Goal: Task Accomplishment & Management: Complete application form

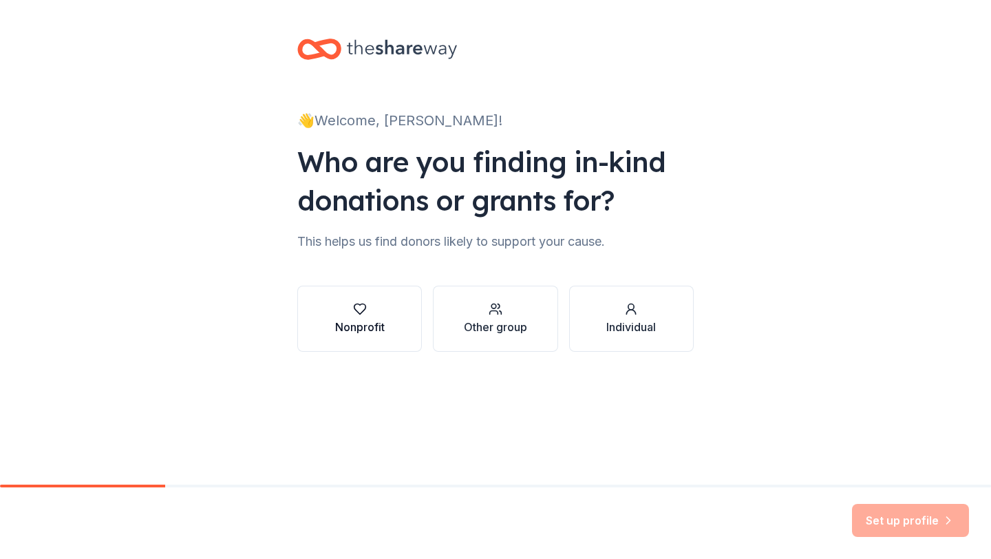
click at [356, 314] on icon "button" at bounding box center [360, 309] width 14 height 14
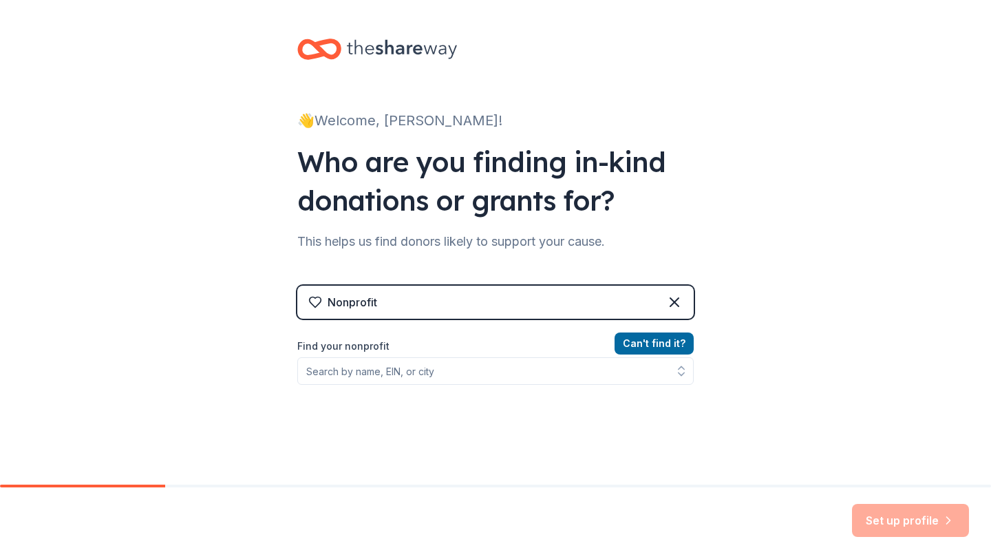
scroll to position [20, 0]
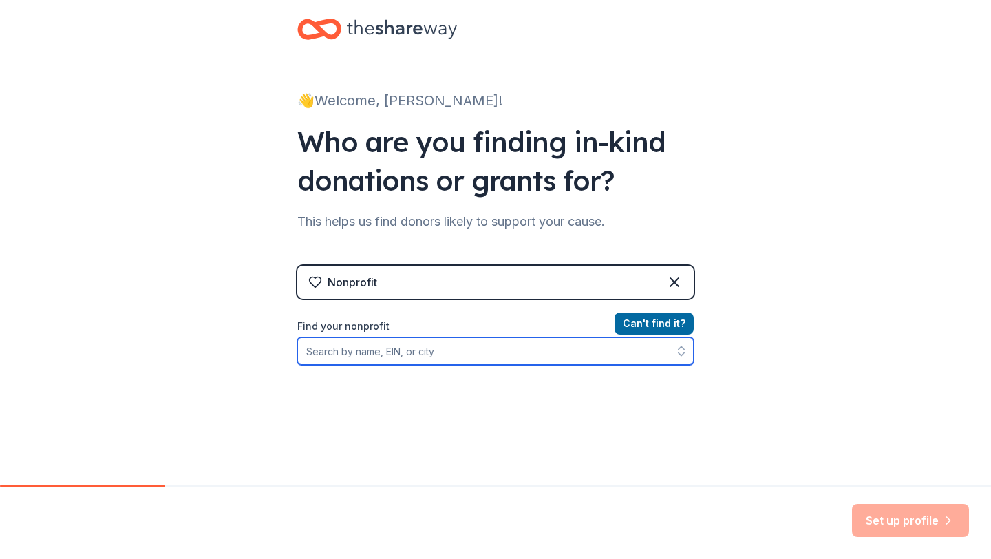
click at [382, 351] on input "Find your nonprofit" at bounding box center [495, 351] width 396 height 28
type input "N"
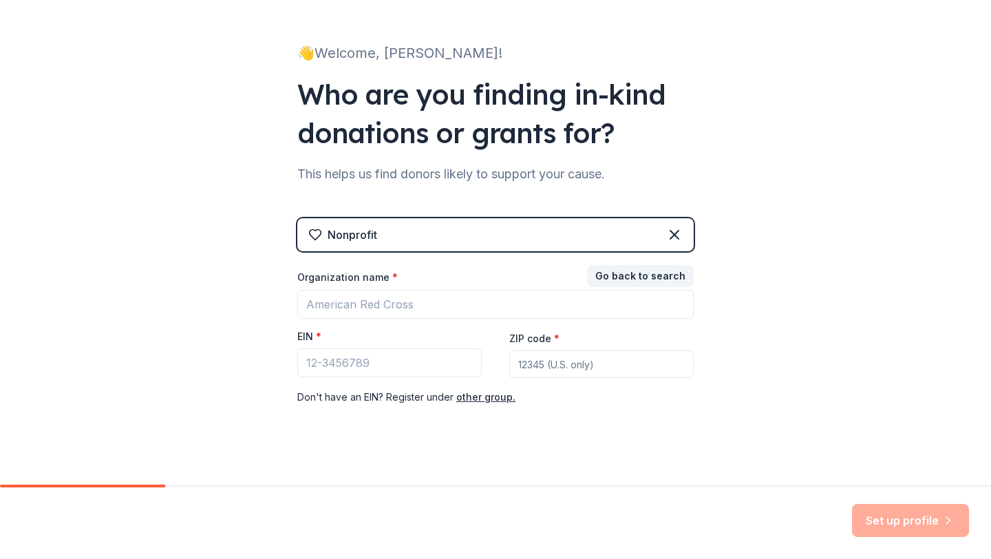
scroll to position [82, 0]
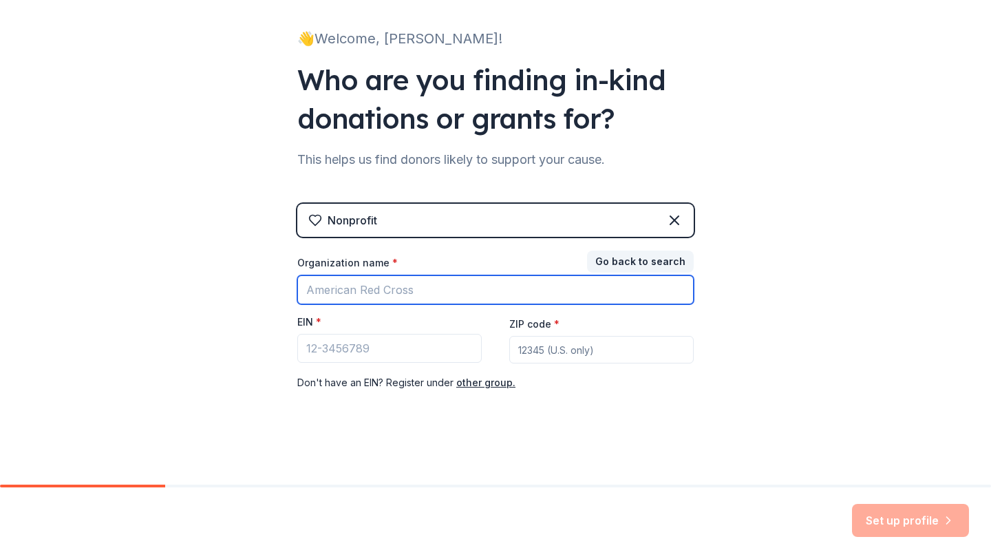
click at [460, 293] on input "Organization name *" at bounding box center [495, 289] width 396 height 29
type input "B"
type input "Ande"
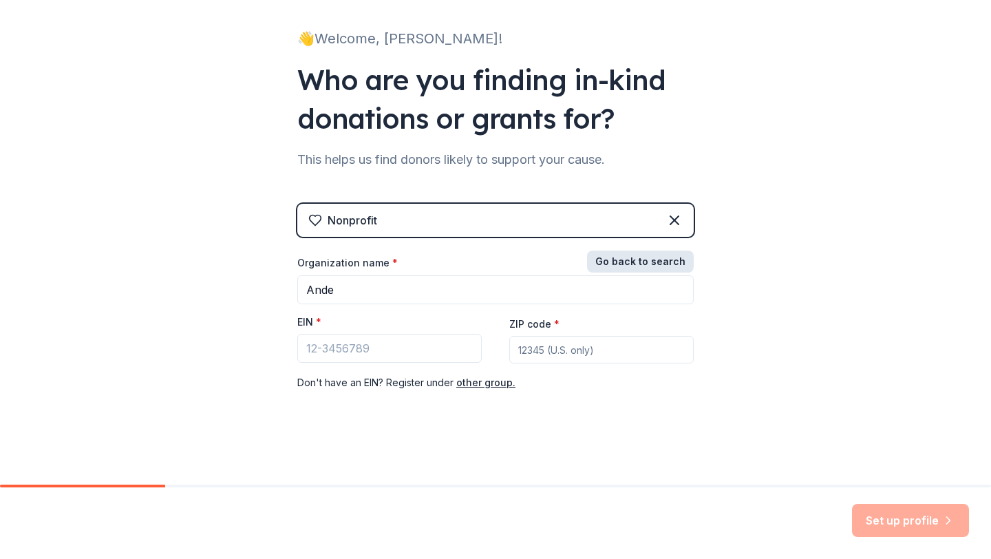
click at [651, 269] on button "Go back to search" at bounding box center [640, 261] width 107 height 22
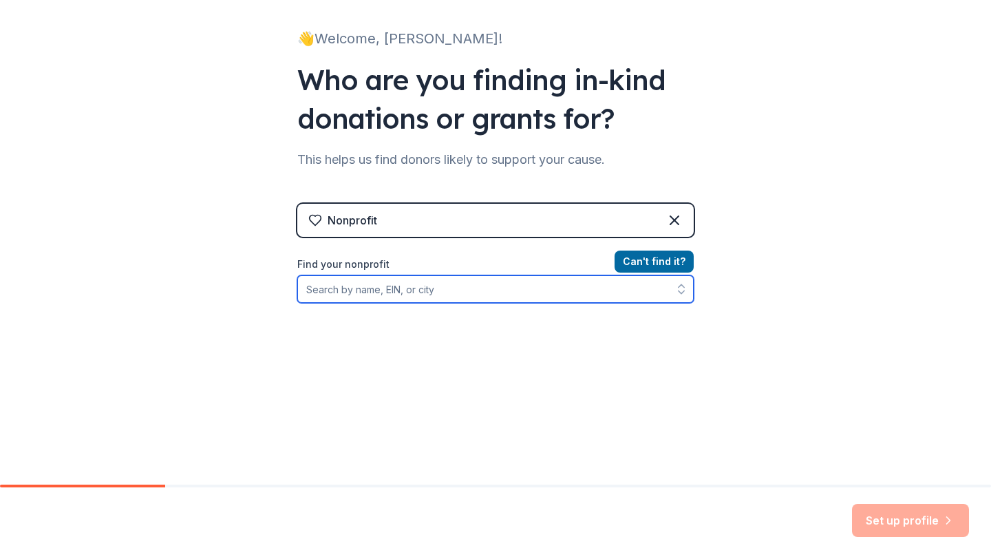
click at [475, 288] on input "Find your nonprofit" at bounding box center [495, 289] width 396 height 28
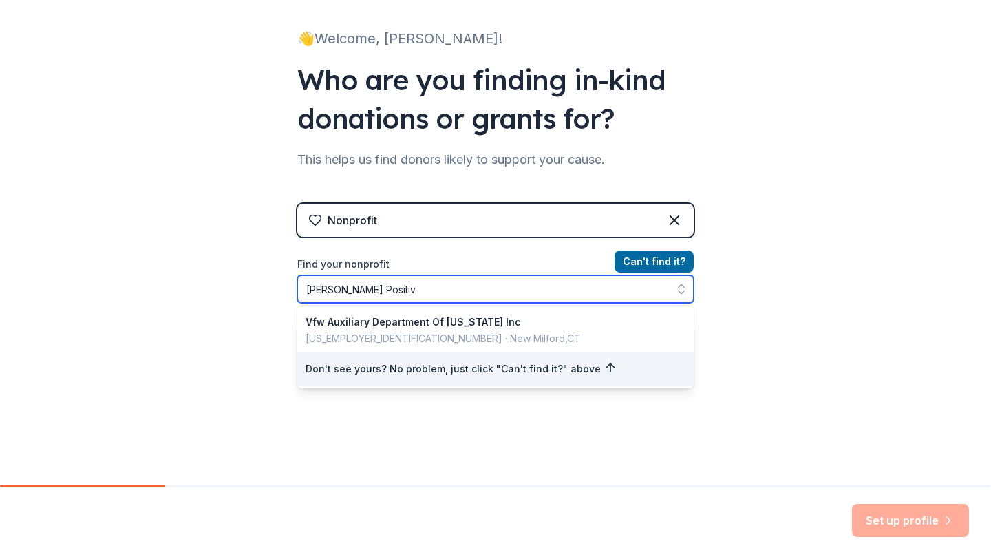
type input "[PERSON_NAME] Positive"
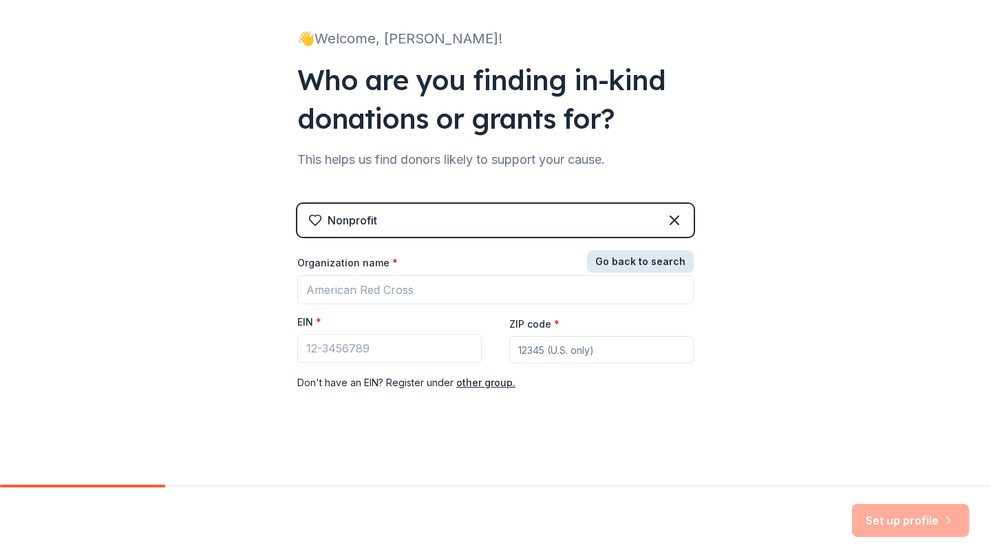
click at [636, 266] on button "Go back to search" at bounding box center [640, 261] width 107 height 22
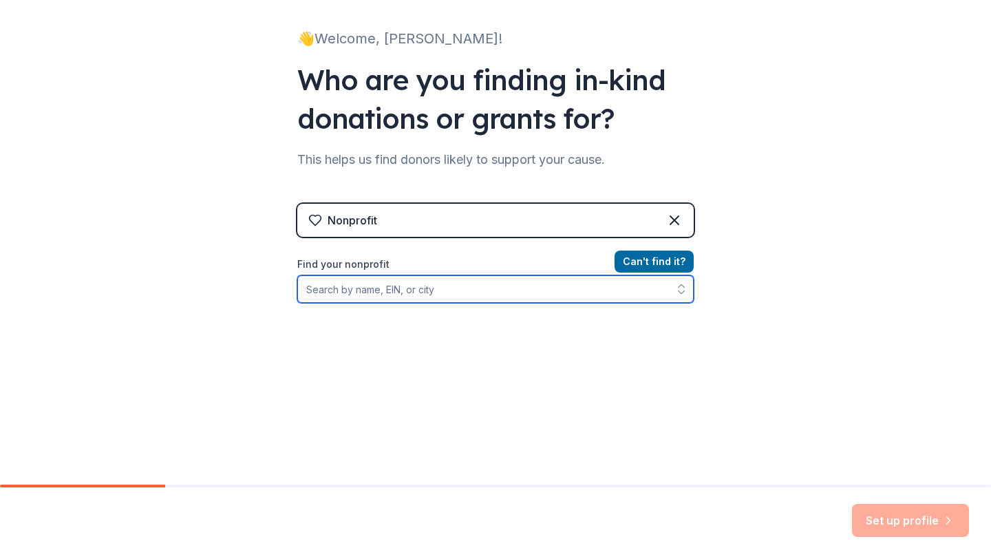
click at [424, 288] on input "Find your nonprofit" at bounding box center [495, 289] width 396 height 28
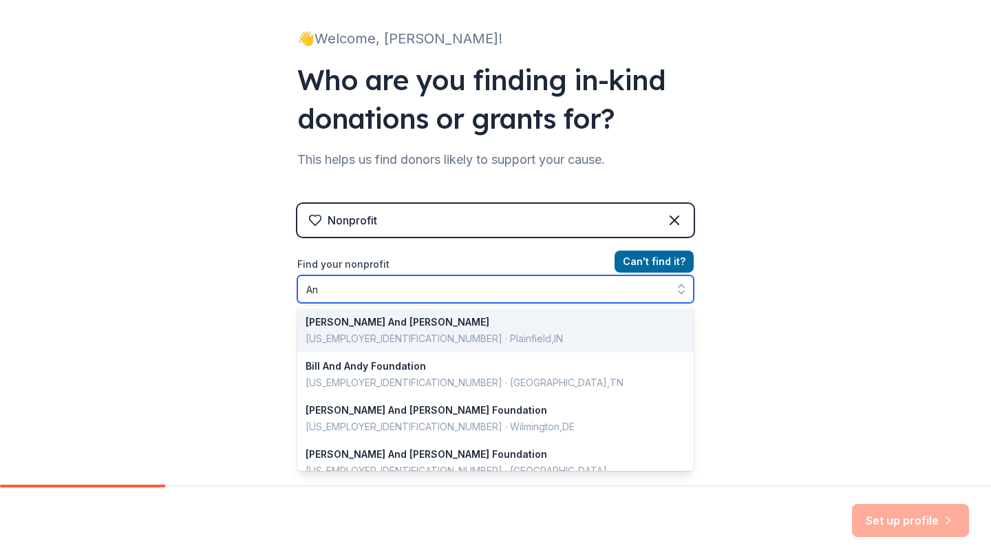
type input "A"
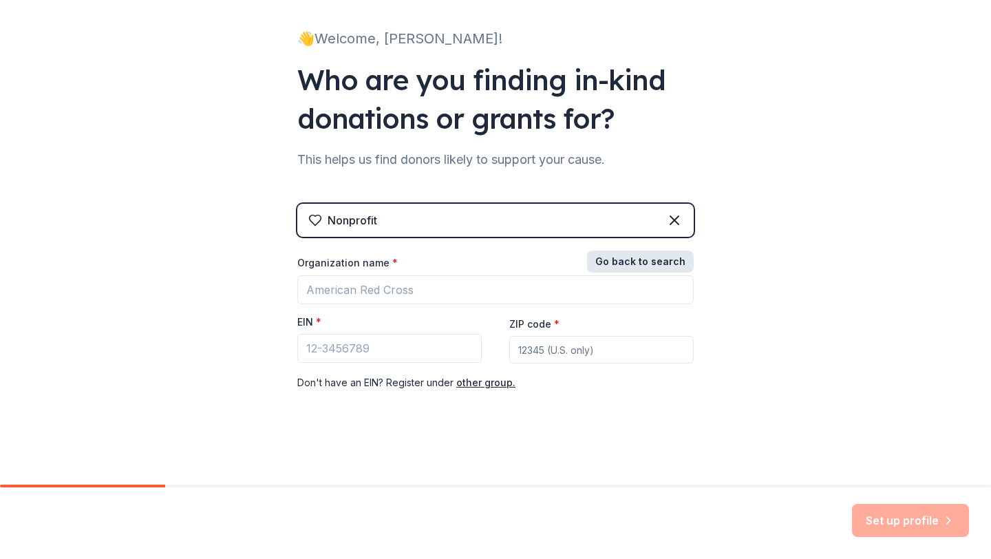
click at [622, 263] on button "Go back to search" at bounding box center [640, 261] width 107 height 22
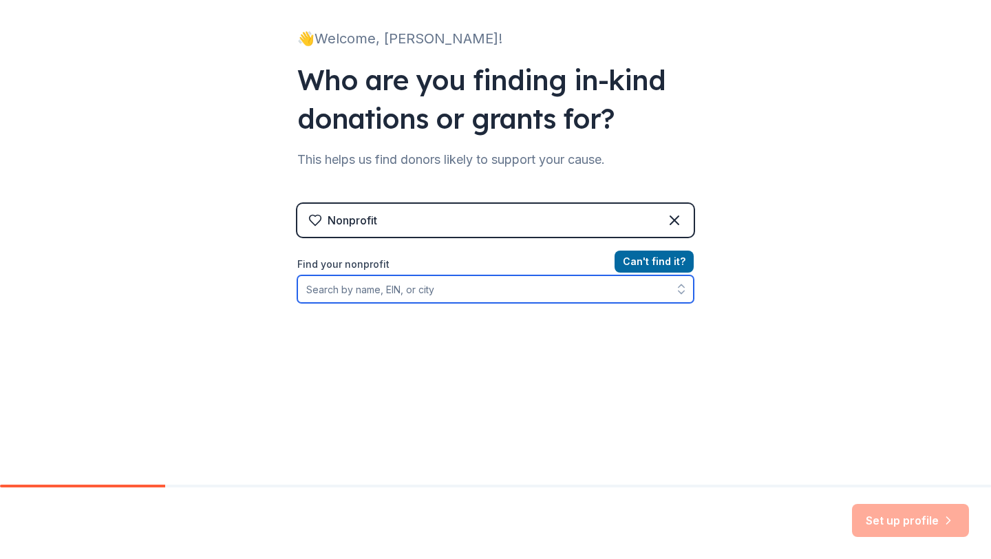
click at [401, 296] on input "Find your nonprofit" at bounding box center [495, 289] width 396 height 28
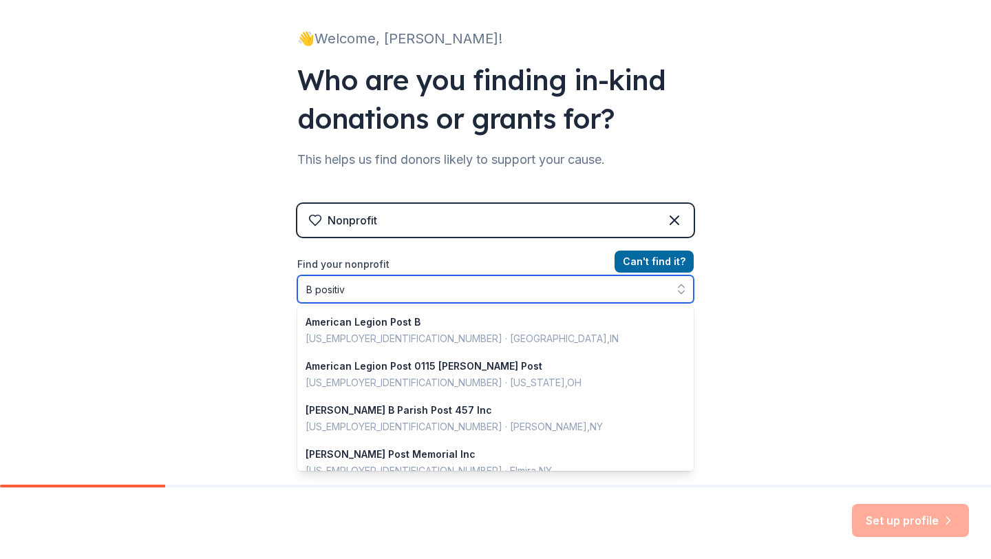
type input "B positive"
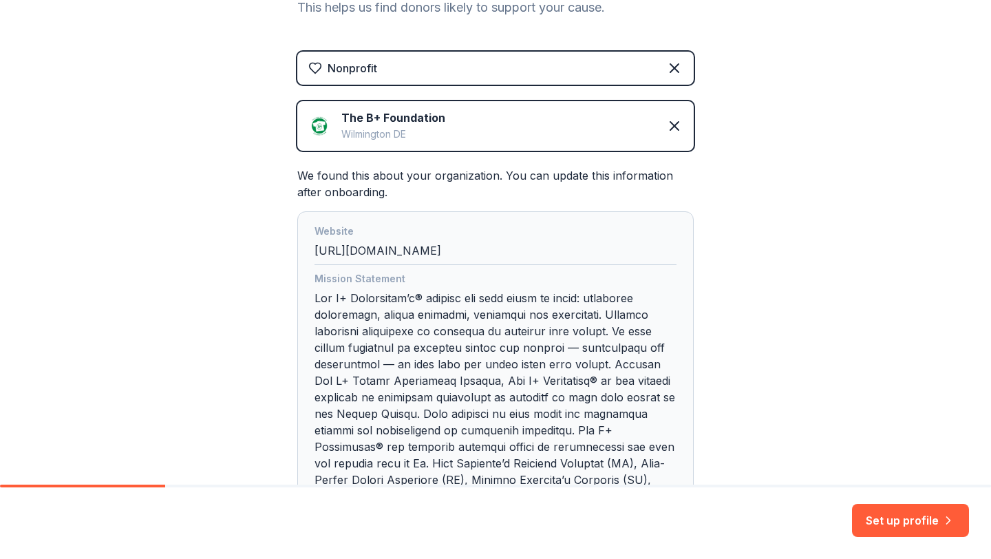
scroll to position [240, 0]
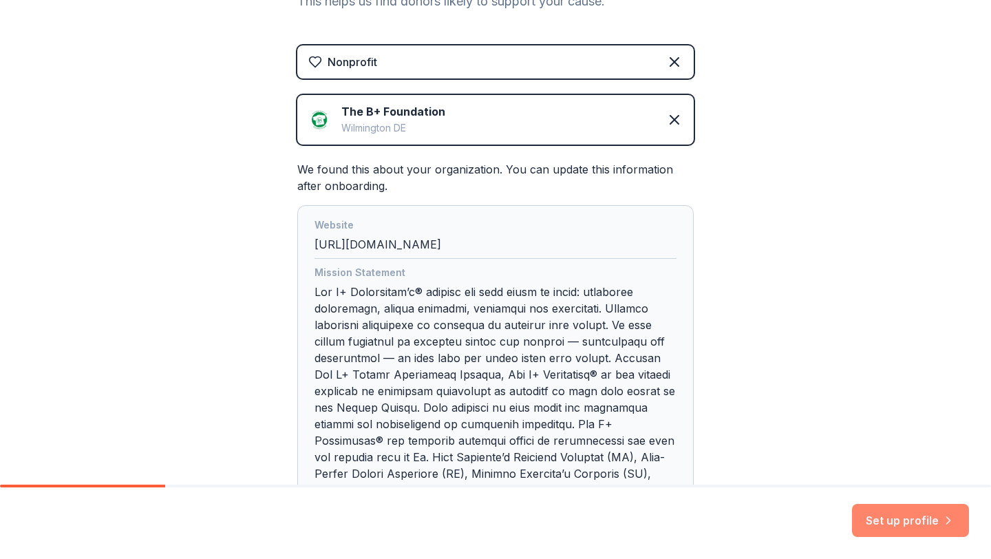
click at [904, 513] on button "Set up profile" at bounding box center [910, 520] width 117 height 33
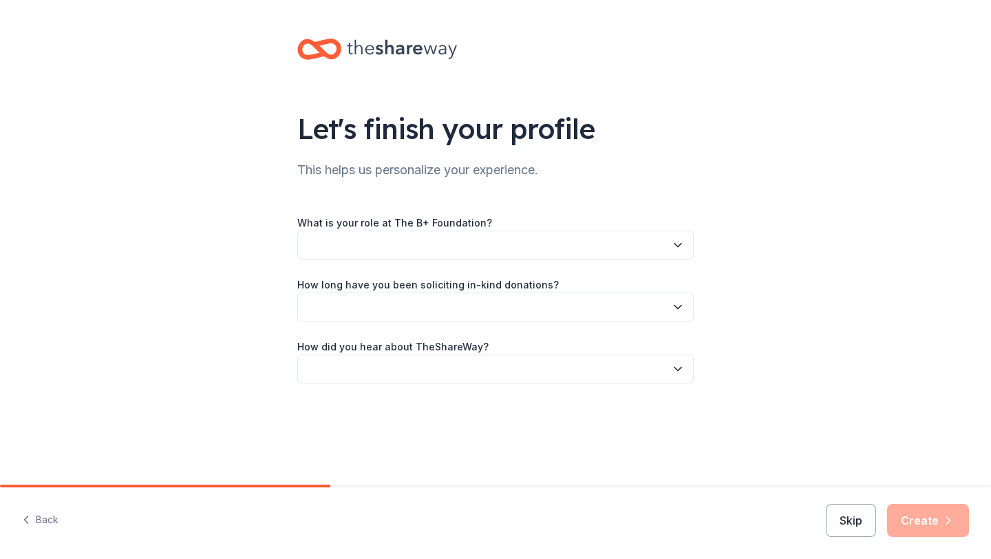
click at [452, 219] on label "What is your role at The B+ Foundation?" at bounding box center [394, 223] width 195 height 14
click at [442, 235] on button "button" at bounding box center [495, 244] width 396 height 29
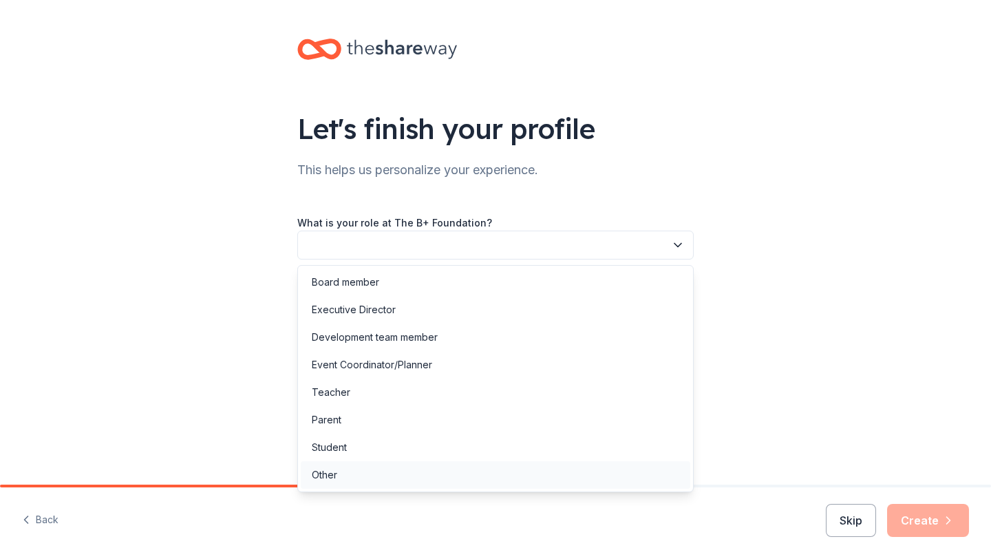
click at [326, 482] on div "Other" at bounding box center [324, 474] width 25 height 17
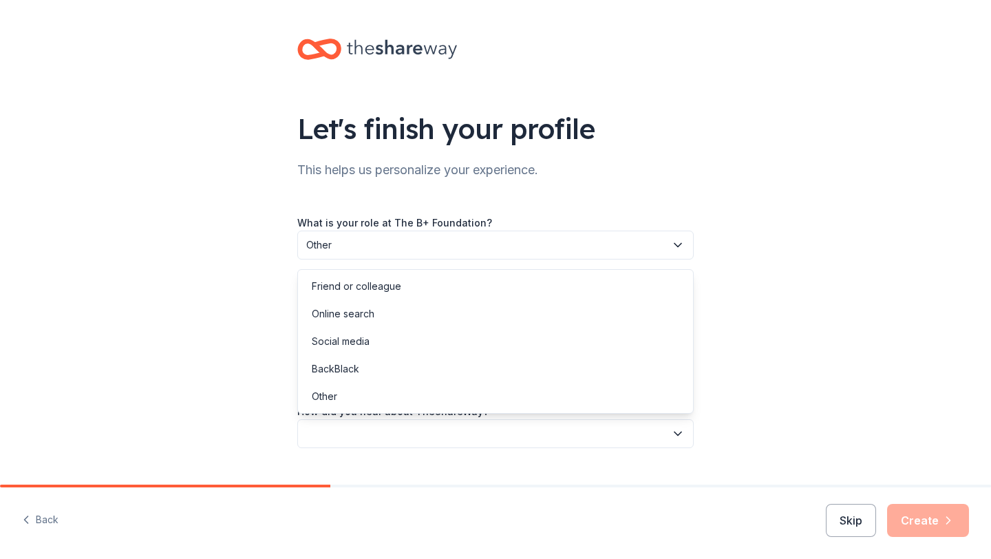
click at [380, 420] on button "button" at bounding box center [495, 433] width 396 height 29
click at [197, 268] on div "Let's finish your profile This helps us personalize your experience. What is yo…" at bounding box center [495, 257] width 991 height 514
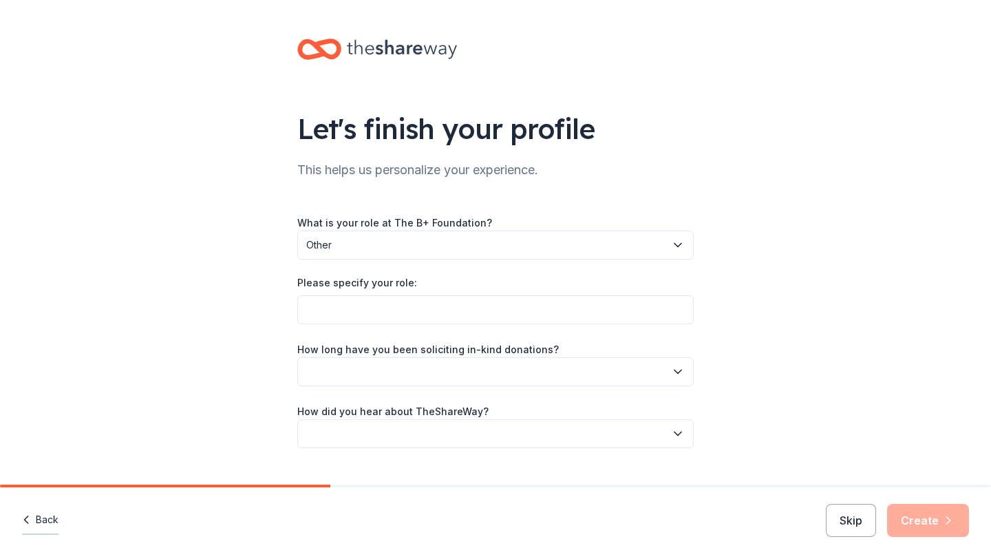
click at [40, 515] on button "Back" at bounding box center [40, 520] width 36 height 29
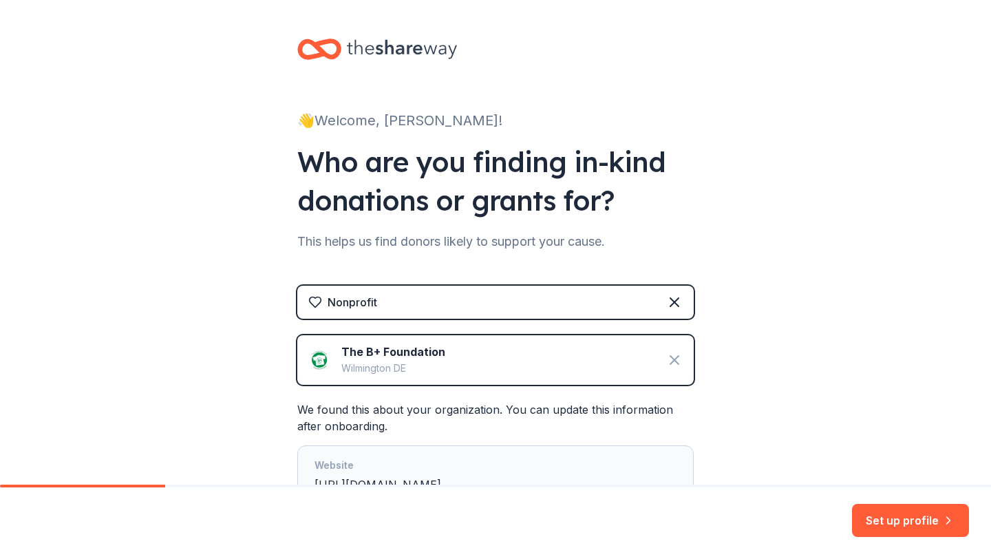
click at [671, 361] on icon at bounding box center [674, 360] width 17 height 17
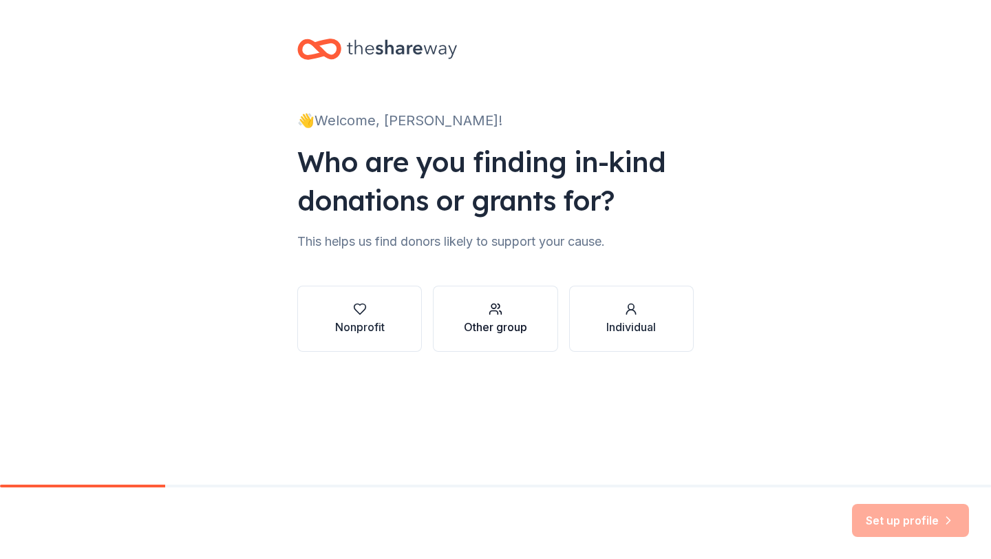
click at [510, 307] on div "button" at bounding box center [495, 309] width 63 height 14
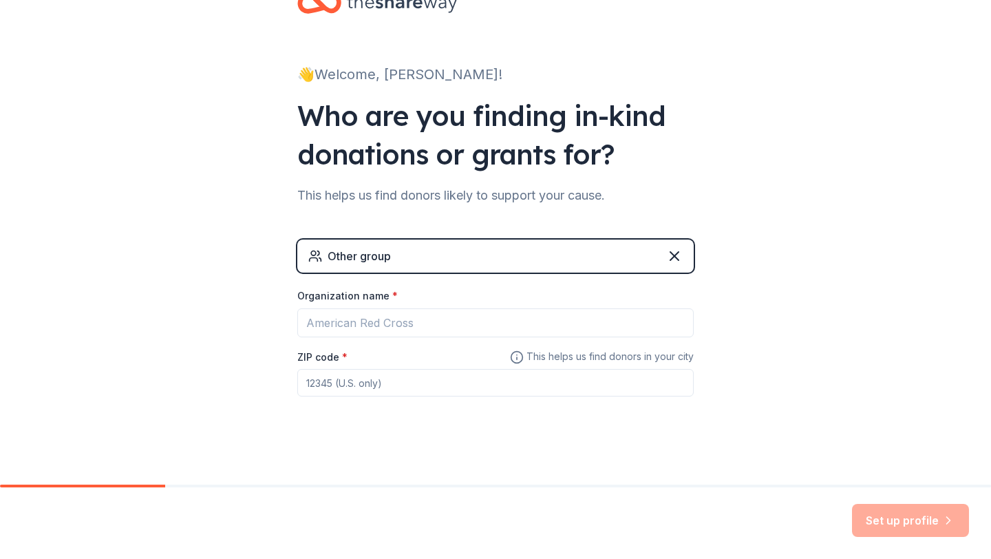
scroll to position [52, 0]
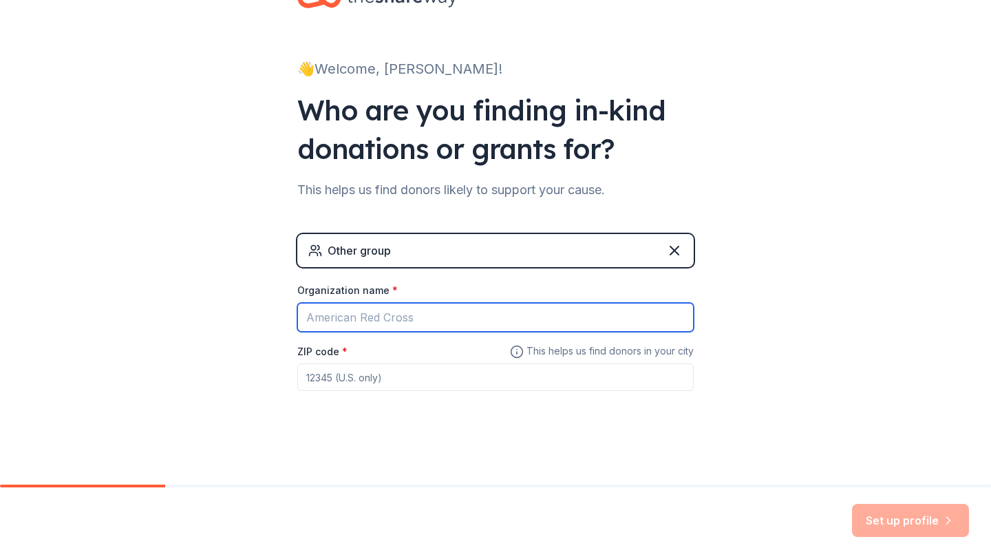
click at [457, 323] on input "Organization name *" at bounding box center [495, 317] width 396 height 29
type input "[US_STATE] Dance Marathon"
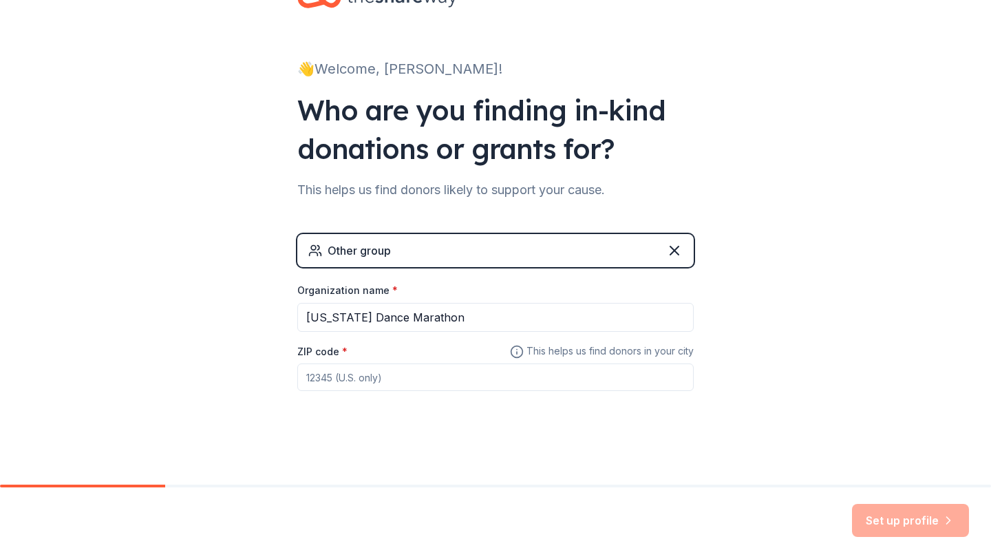
click at [508, 442] on div "👋 Welcome, [PERSON_NAME]! Who are you finding in-kind donations or grants for? …" at bounding box center [495, 216] width 440 height 536
click at [494, 391] on div at bounding box center [495, 377] width 396 height 28
click at [486, 377] on input "ZIP code *" at bounding box center [495, 377] width 396 height 28
type input "10012"
click at [907, 518] on button "Set up profile" at bounding box center [910, 520] width 117 height 33
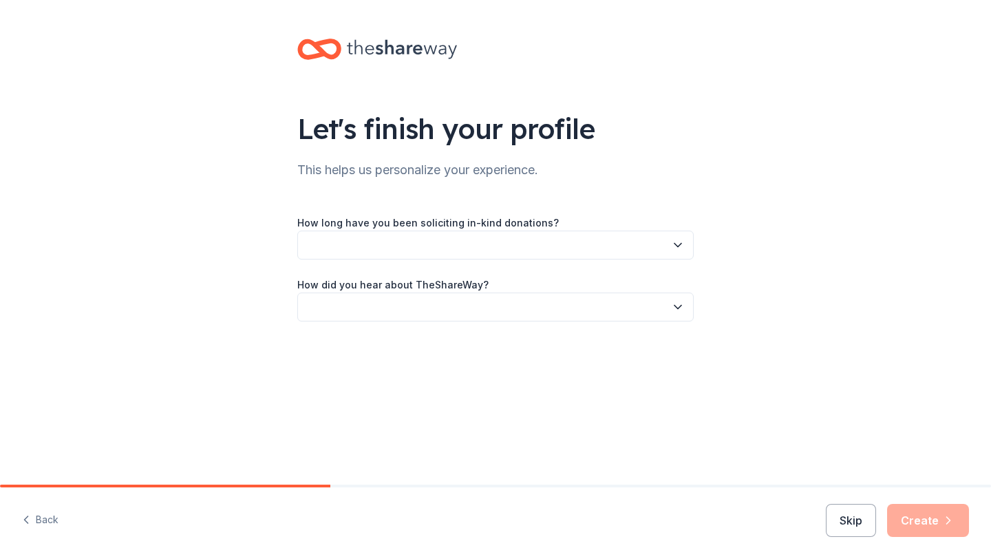
click at [411, 248] on button "button" at bounding box center [495, 244] width 396 height 29
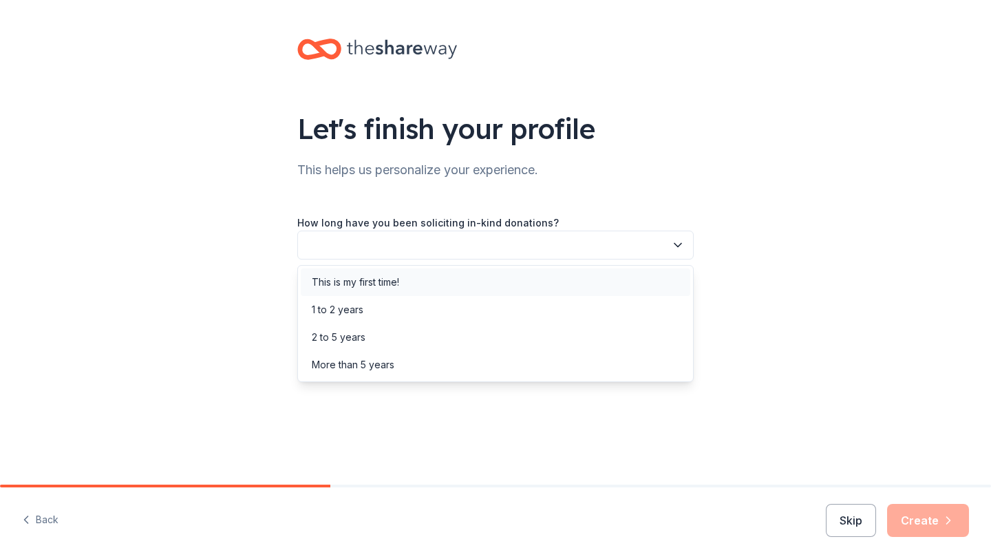
click at [370, 275] on div "This is my first time!" at bounding box center [355, 282] width 87 height 17
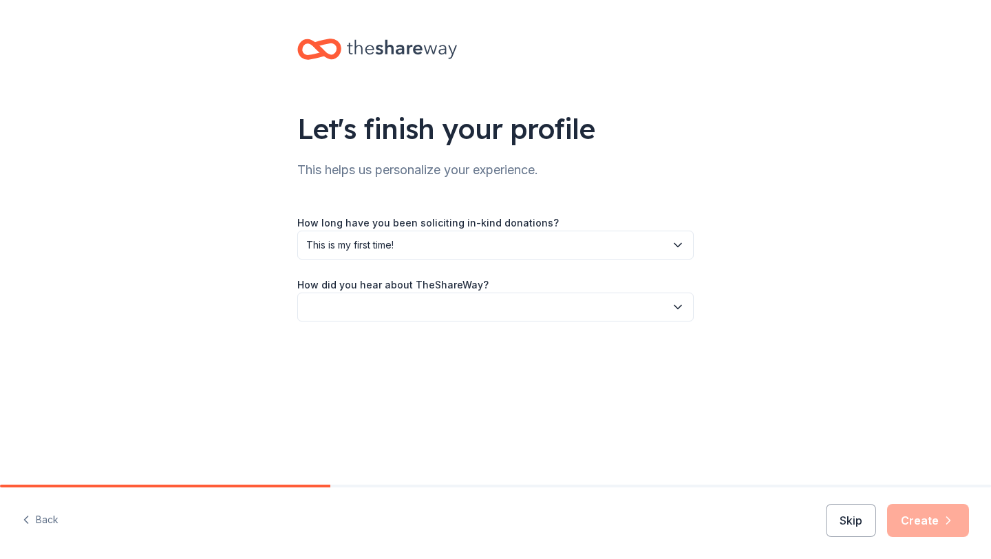
click at [373, 313] on button "button" at bounding box center [495, 306] width 396 height 29
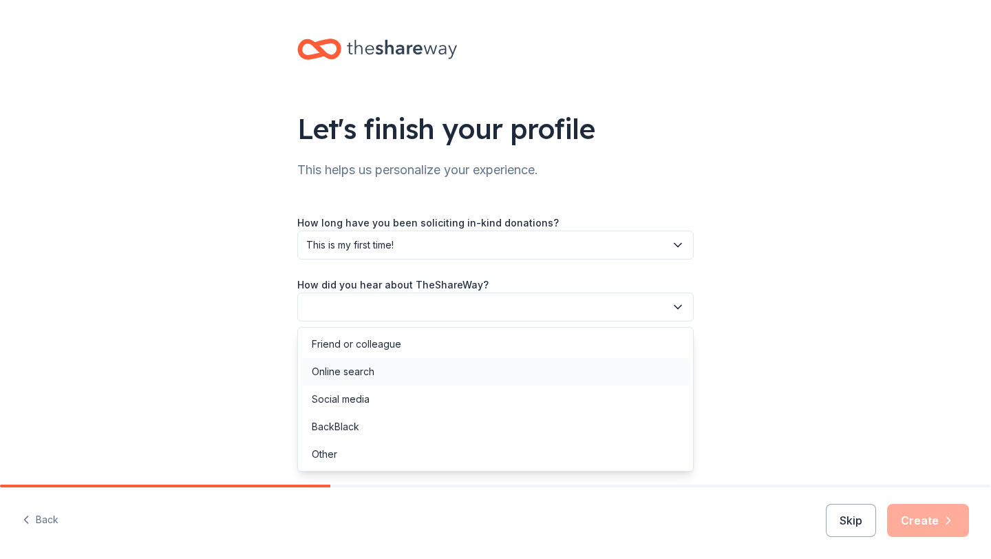
click at [360, 371] on div "Online search" at bounding box center [343, 371] width 63 height 17
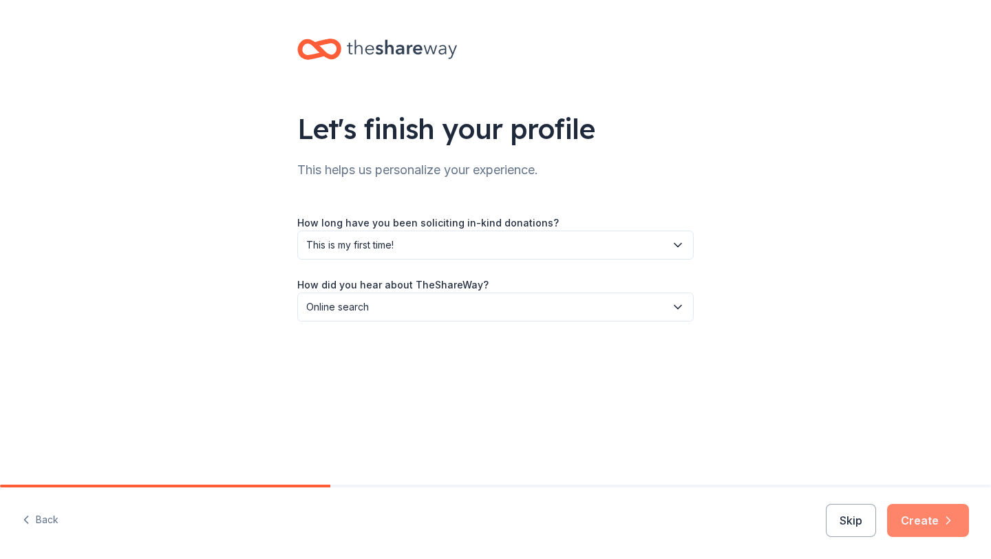
click at [947, 520] on icon "button" at bounding box center [948, 520] width 14 height 14
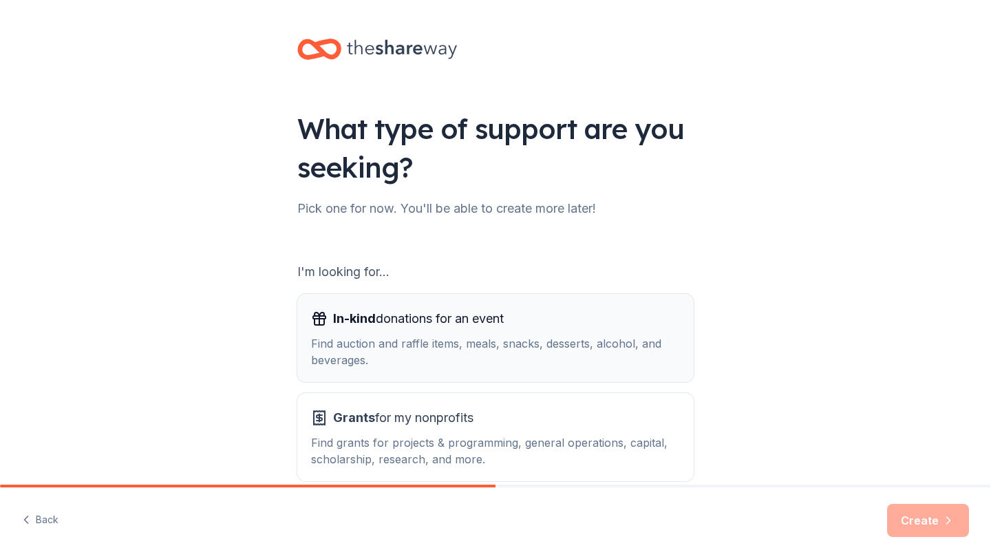
scroll to position [71, 0]
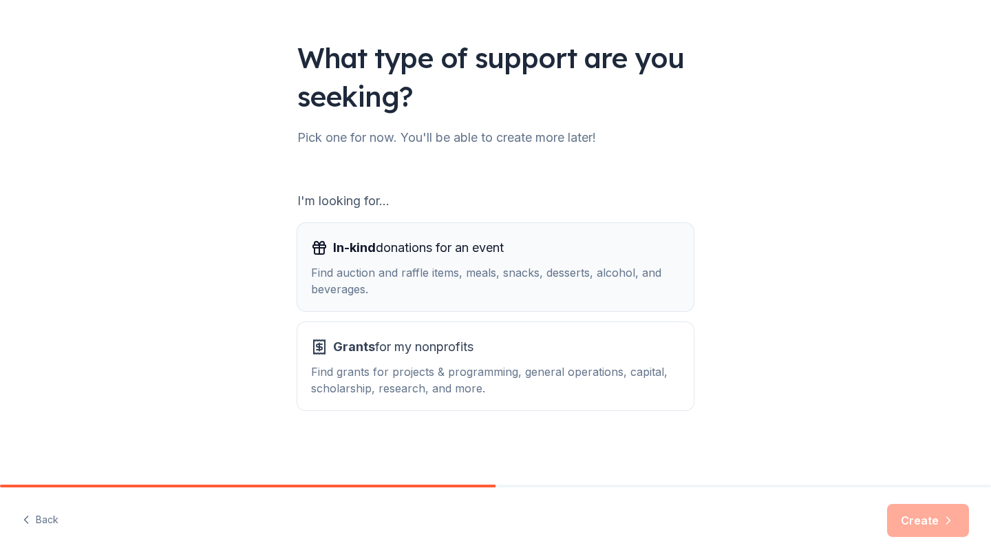
click at [434, 266] on div "Find auction and raffle items, meals, snacks, desserts, alcohol, and beverages." at bounding box center [495, 280] width 369 height 33
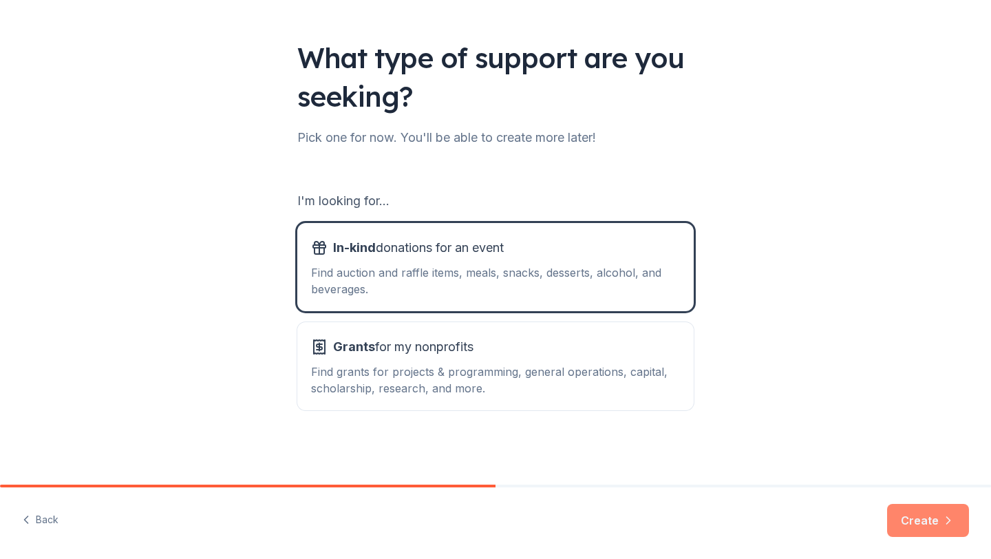
click at [938, 529] on button "Create" at bounding box center [928, 520] width 82 height 33
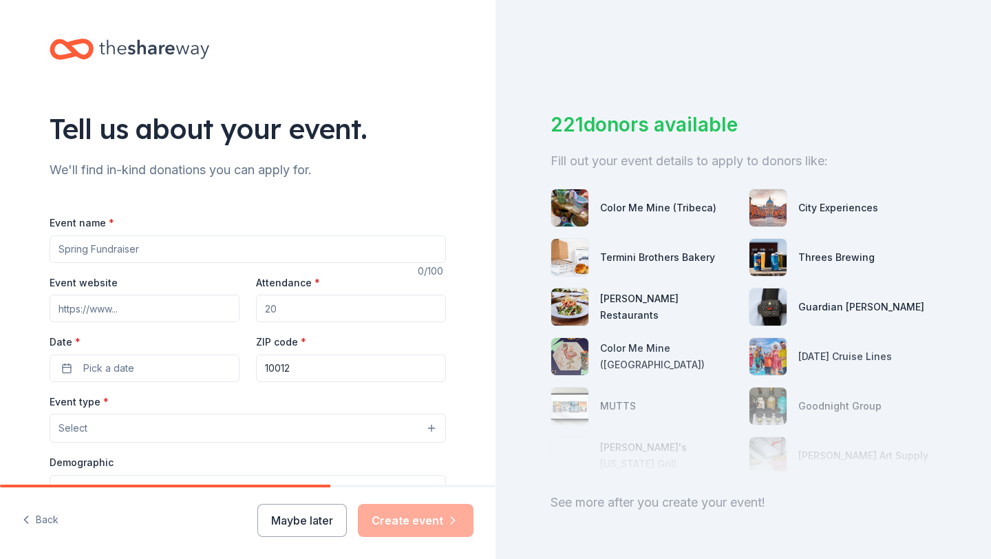
click at [142, 257] on input "Event name *" at bounding box center [248, 249] width 396 height 28
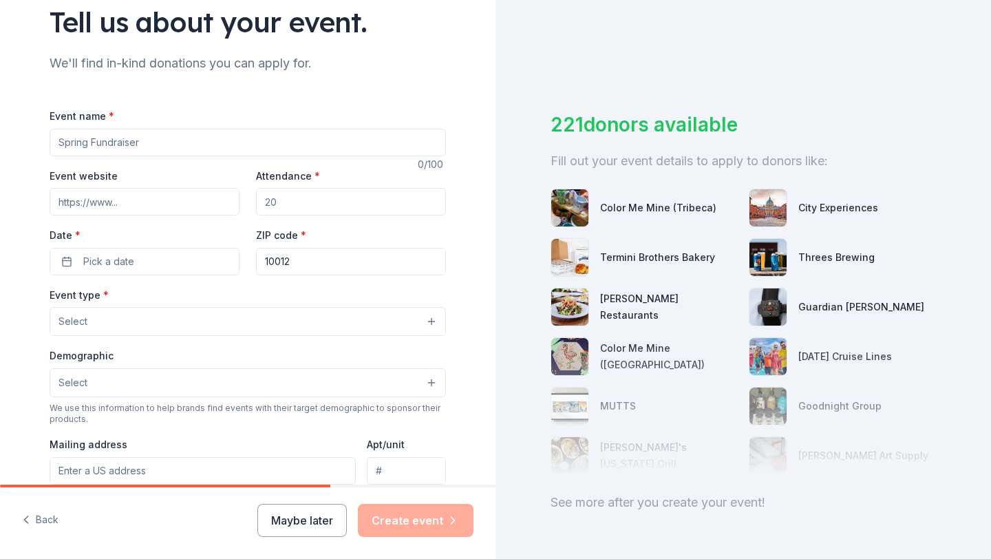
scroll to position [106, 0]
type input "[US_STATE] Dance Marathon"
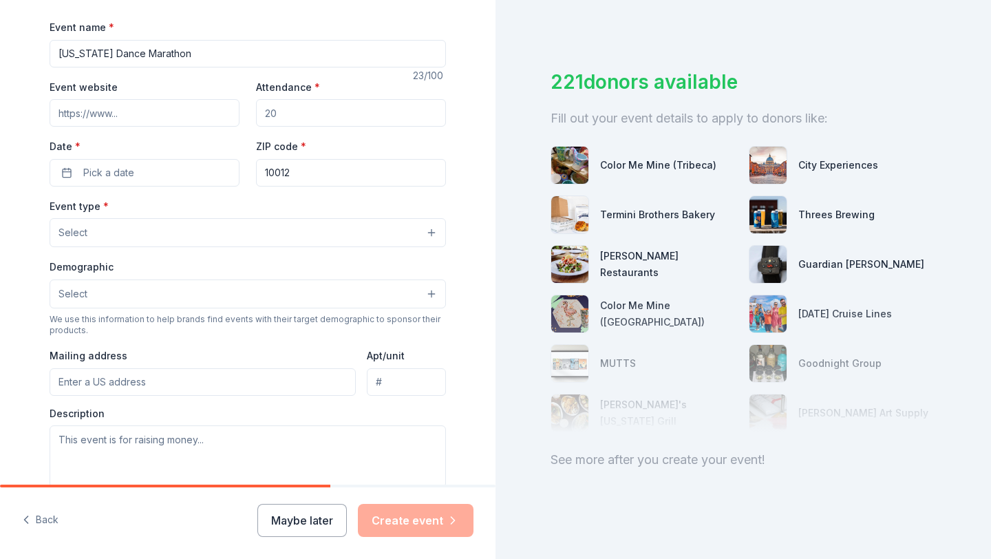
scroll to position [183, 0]
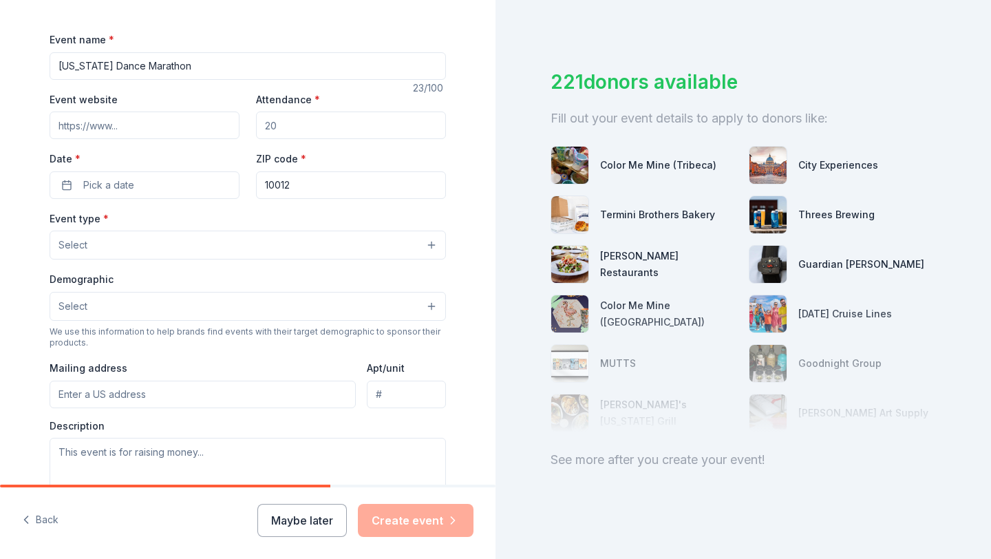
click at [153, 125] on input "Event website" at bounding box center [145, 125] width 190 height 28
paste input "[URL][DOMAIN_NAME]"
type input "[URL][DOMAIN_NAME]"
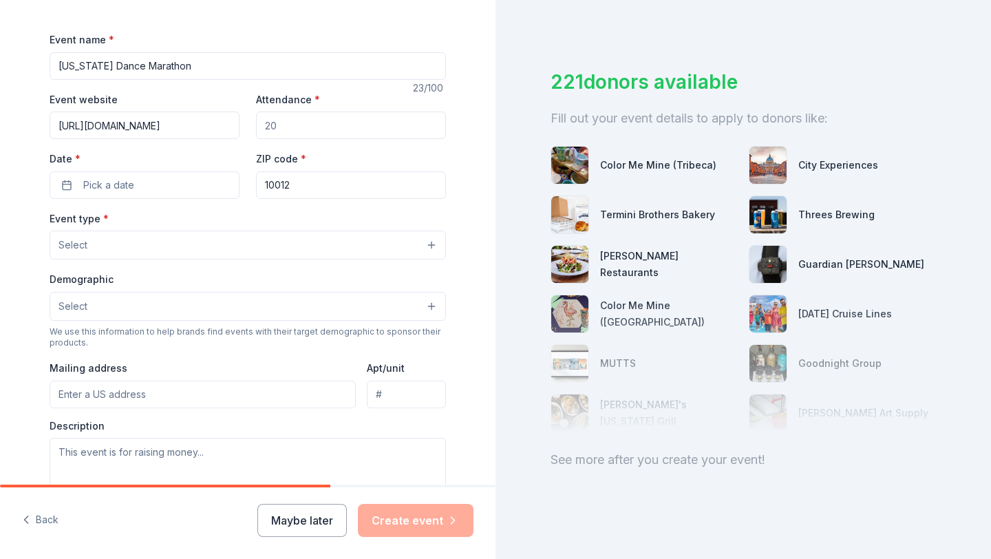
click at [278, 125] on input "Attendance *" at bounding box center [351, 125] width 190 height 28
type input "1000"
click at [133, 188] on button "Pick a date" at bounding box center [145, 185] width 190 height 28
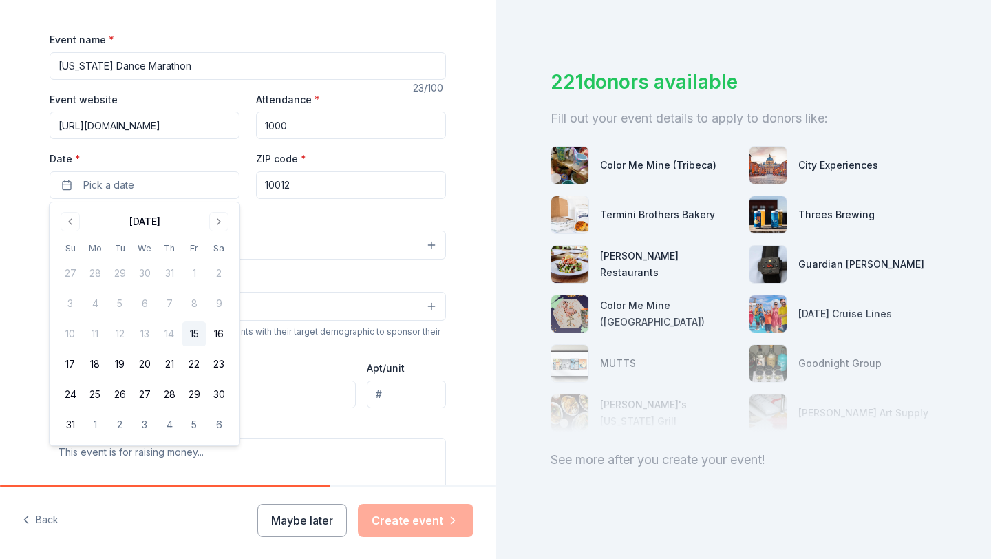
click at [293, 43] on div "Event name * [US_STATE] Dance Marathon" at bounding box center [248, 55] width 396 height 49
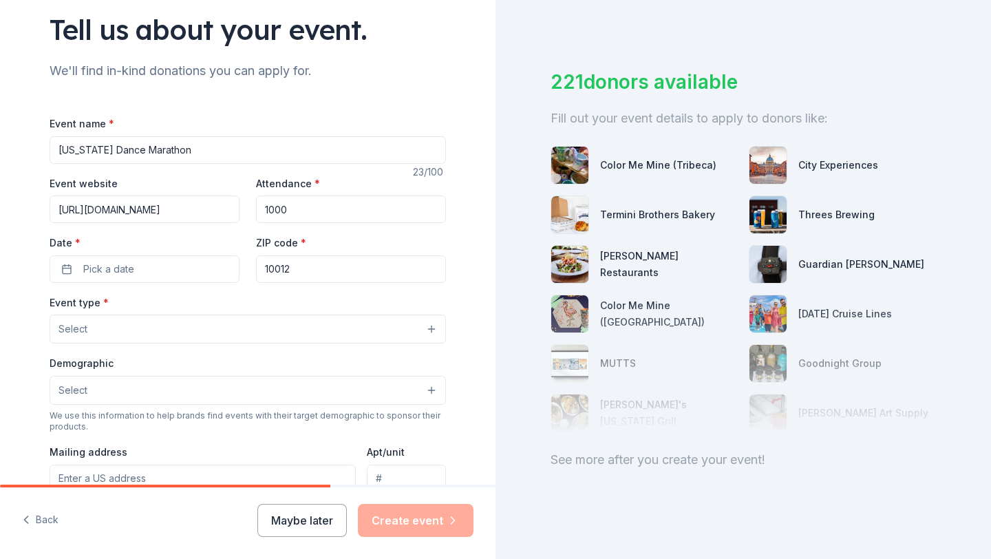
scroll to position [431, 0]
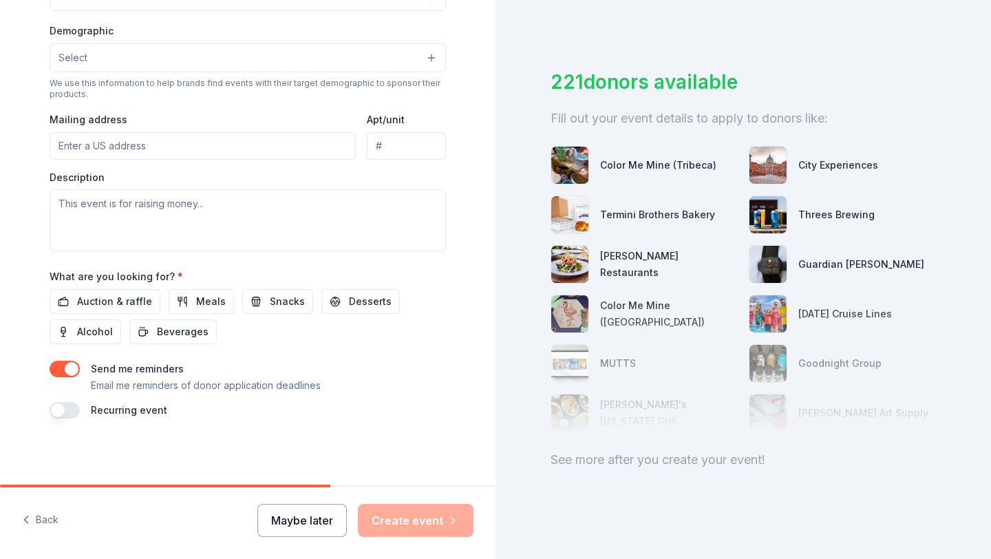
click at [303, 518] on button "Maybe later" at bounding box center [301, 520] width 89 height 33
click at [310, 517] on button "Maybe later" at bounding box center [301, 520] width 89 height 33
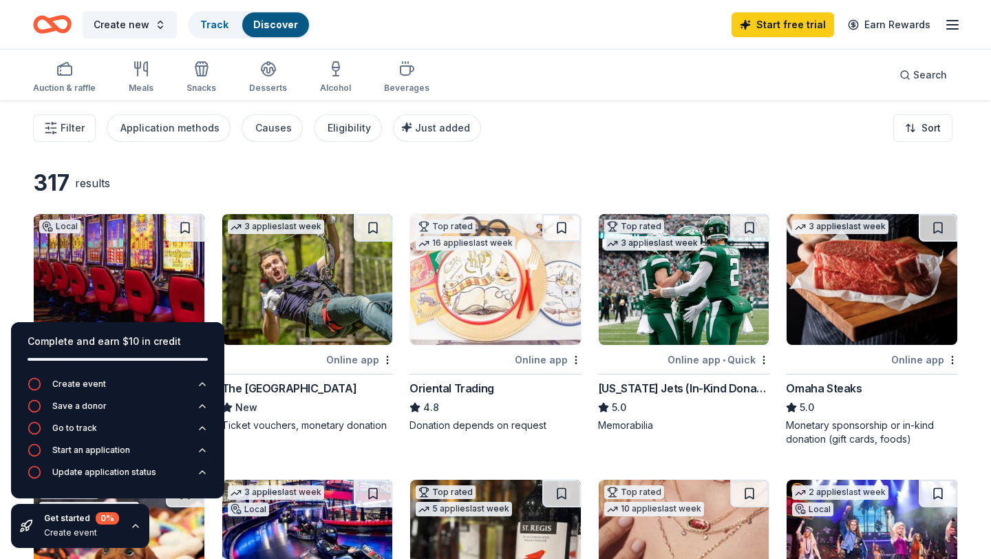
click at [325, 177] on div "317 results" at bounding box center [213, 183] width 360 height 28
click at [603, 173] on div "317 results" at bounding box center [495, 183] width 925 height 28
